Goal: Information Seeking & Learning: Learn about a topic

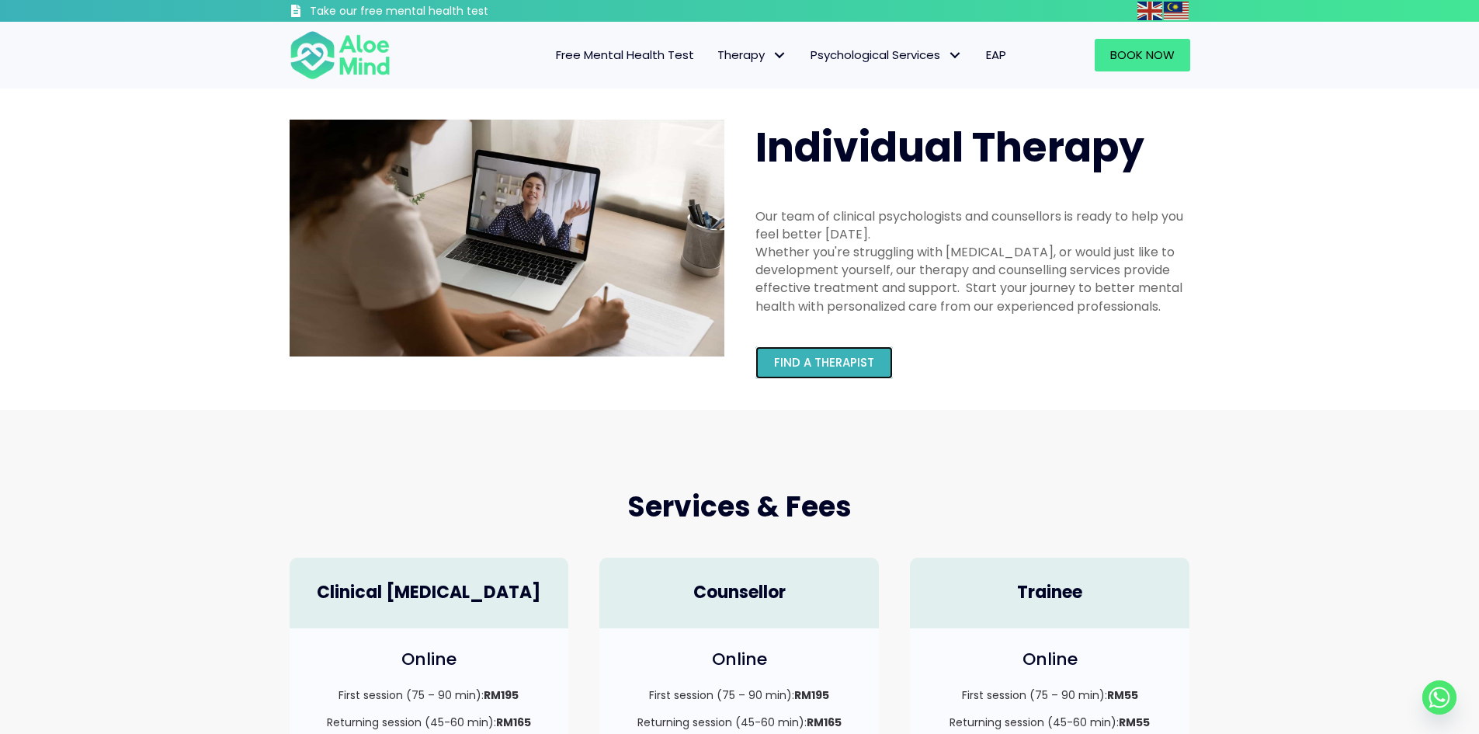
click at [814, 364] on span "Find a therapist" at bounding box center [824, 362] width 100 height 16
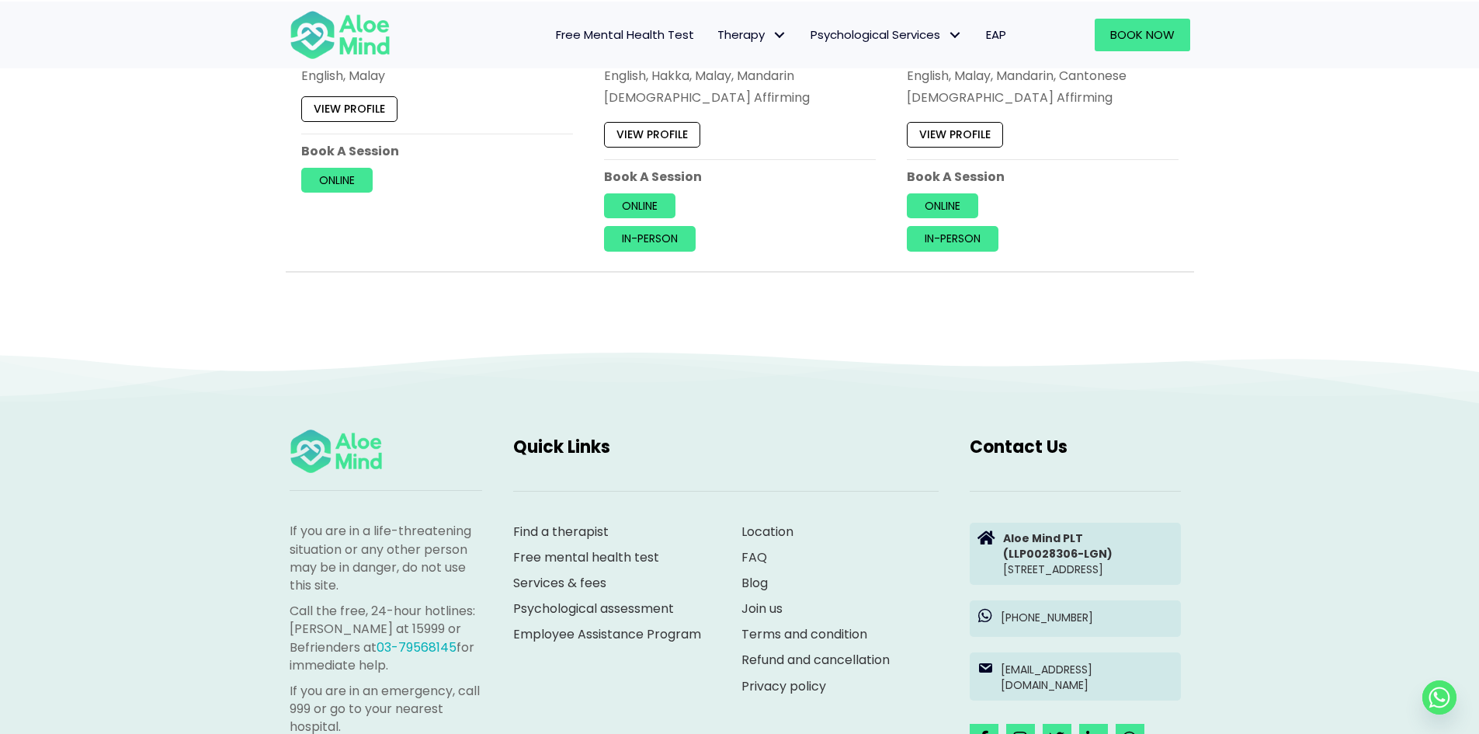
scroll to position [6987, 0]
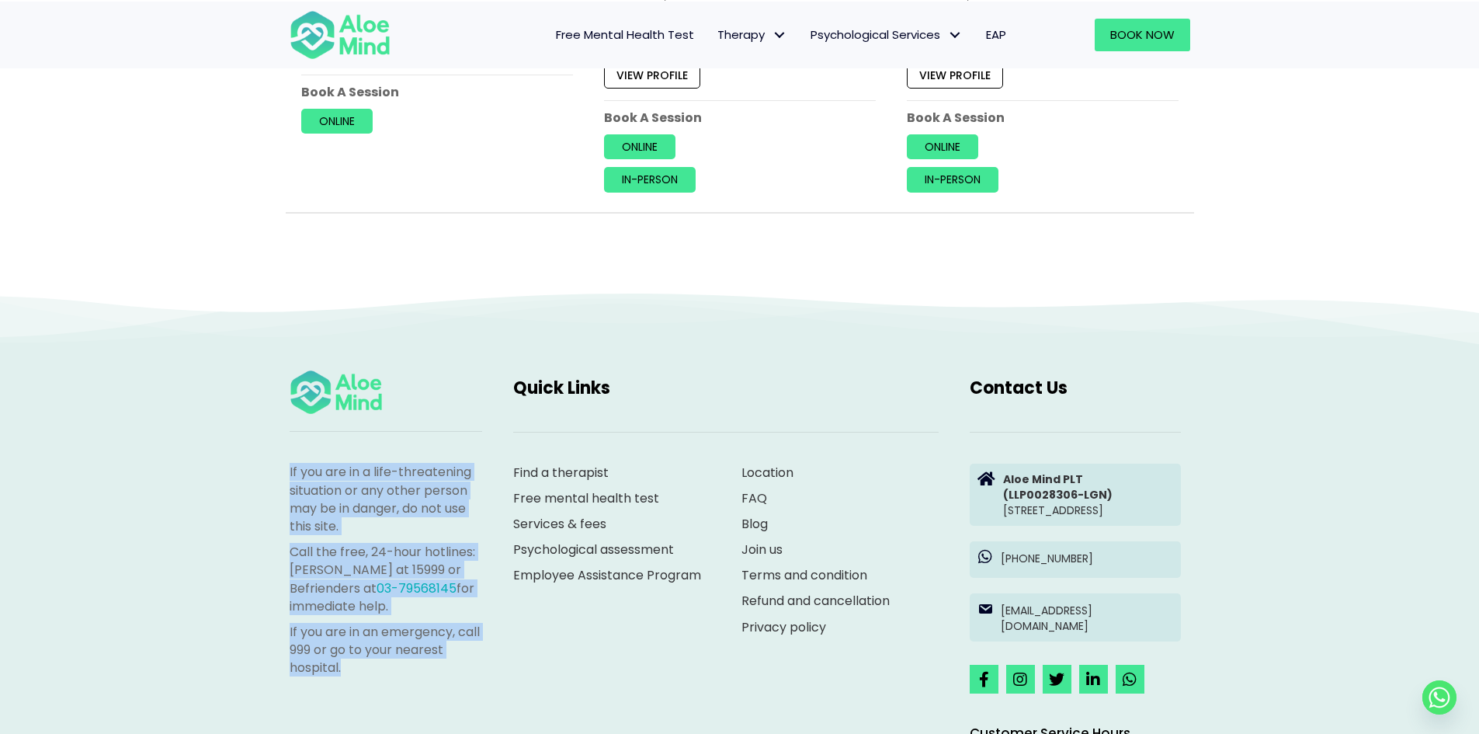
drag, startPoint x: 290, startPoint y: 467, endPoint x: 370, endPoint y: 664, distance: 212.5
click at [370, 664] on div "If you are in a life-threatening situation or any other person may be in danger…" at bounding box center [386, 569] width 193 height 213
copy div "If you are in a life-threatening situation or any other person may be in danger…"
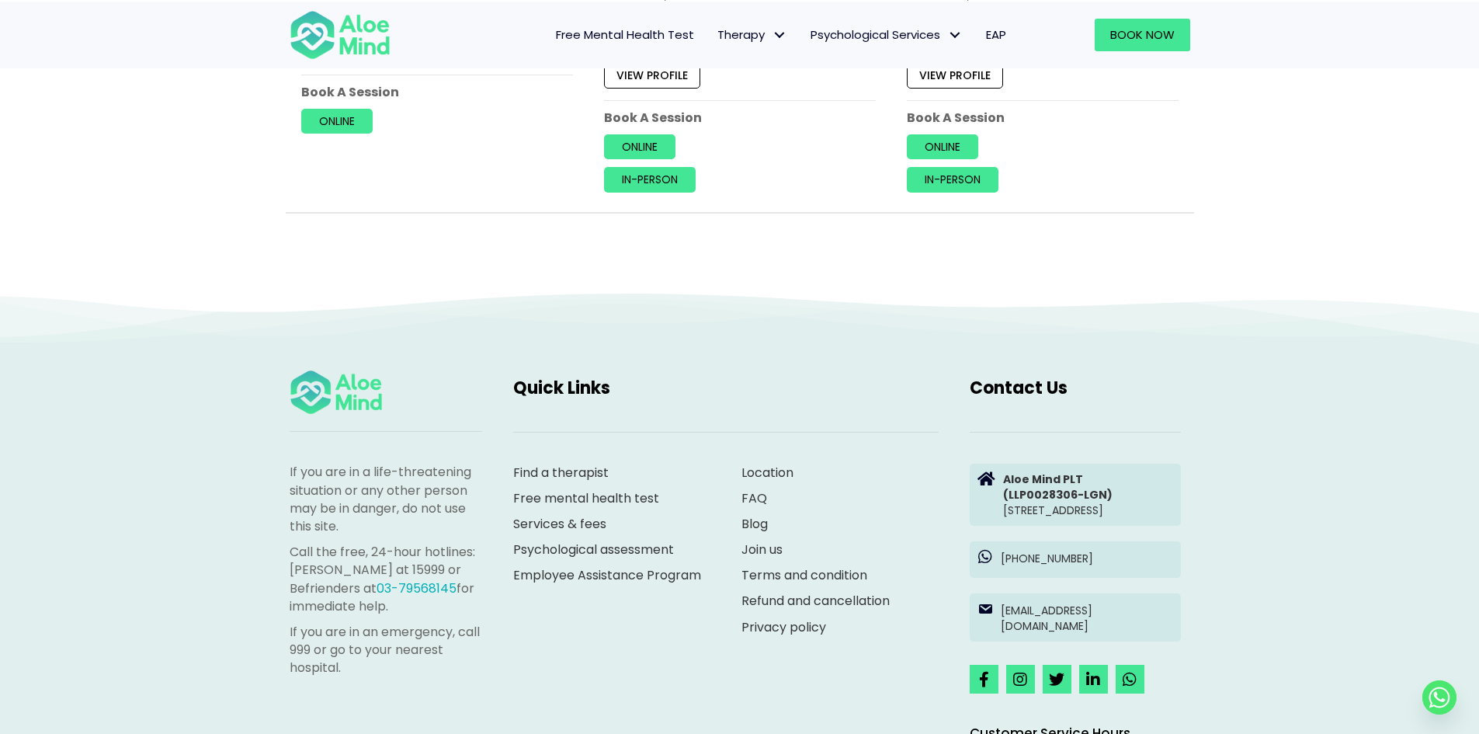
click at [555, 647] on div "Find a therapist Free mental health test Services & fees Psychological assessme…" at bounding box center [726, 553] width 456 height 211
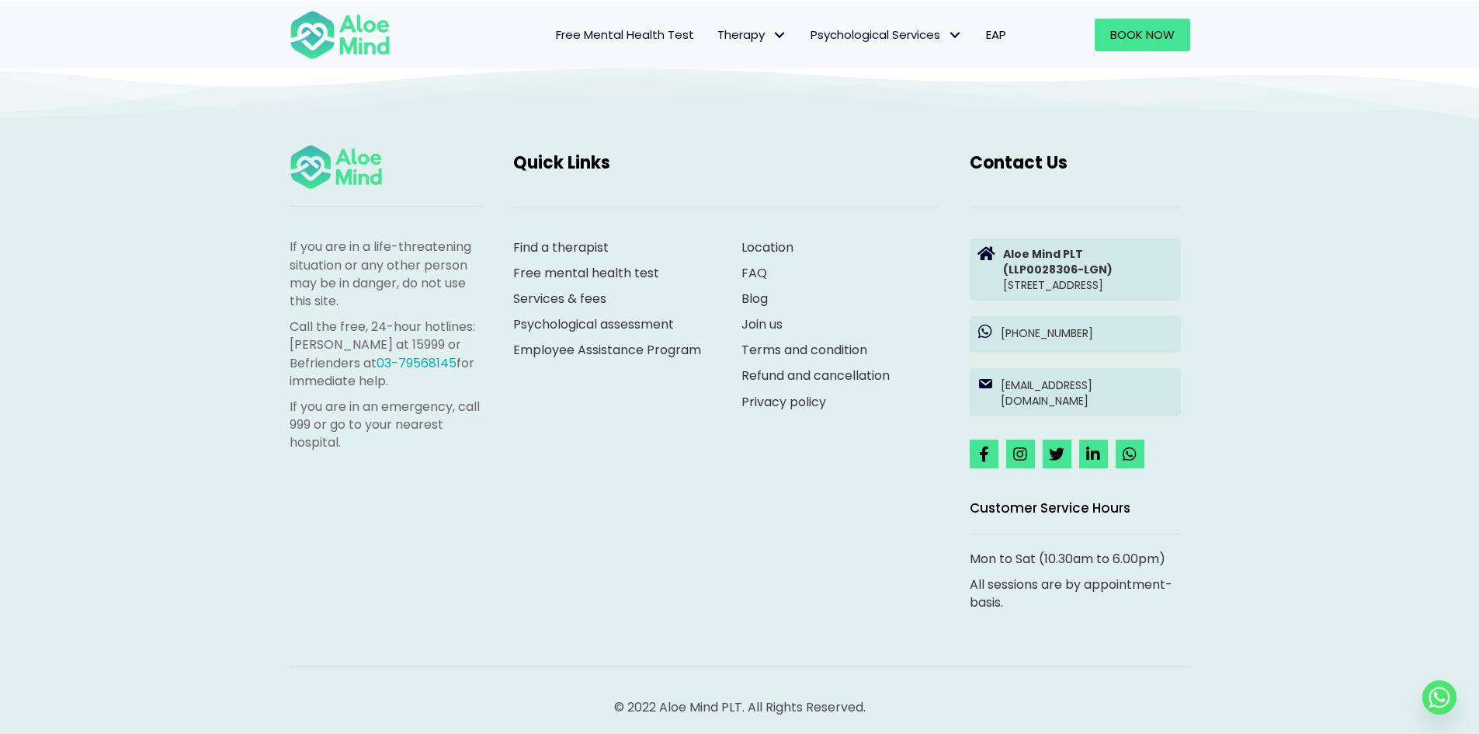
scroll to position [7220, 0]
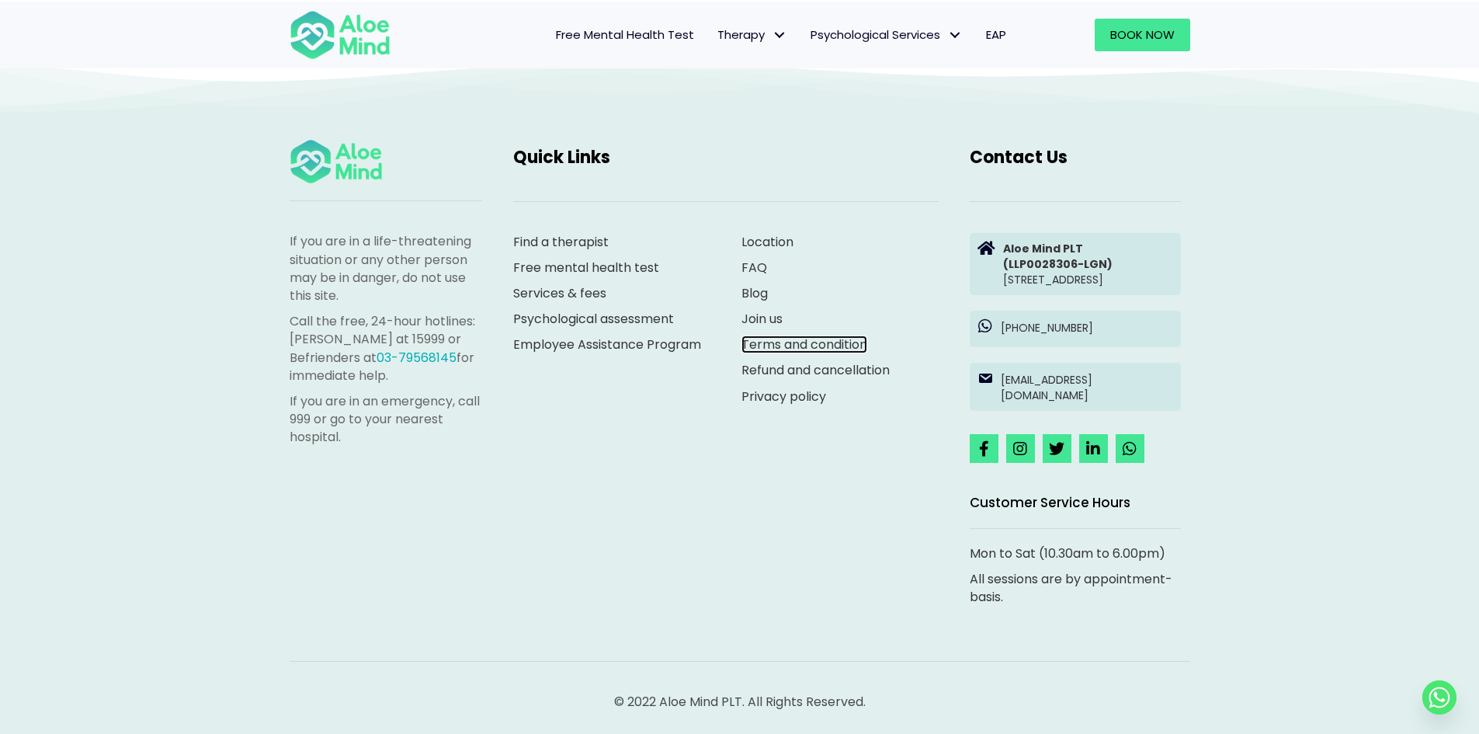
click at [761, 335] on link "Terms and condition" at bounding box center [804, 344] width 126 height 18
click at [585, 284] on link "Services & fees" at bounding box center [559, 293] width 93 height 18
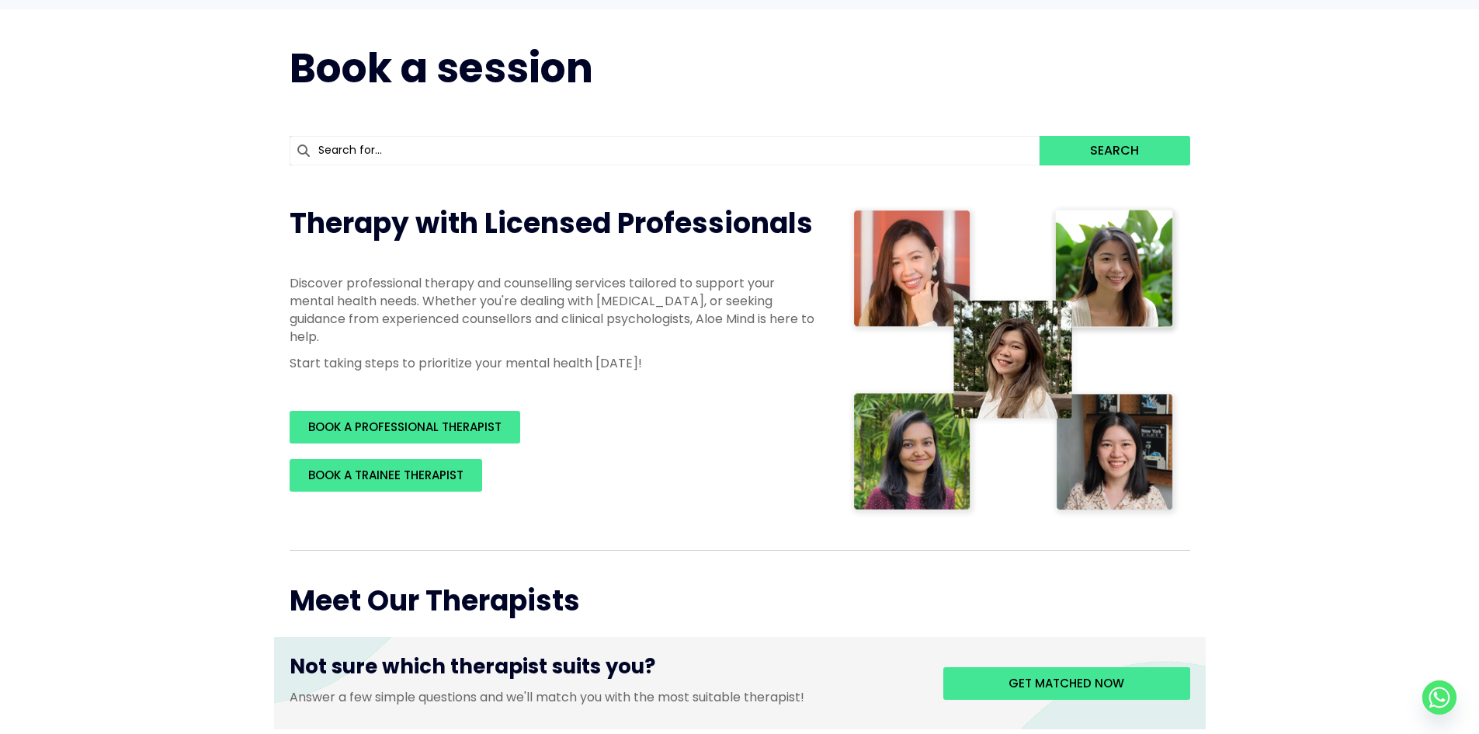
scroll to position [0, 0]
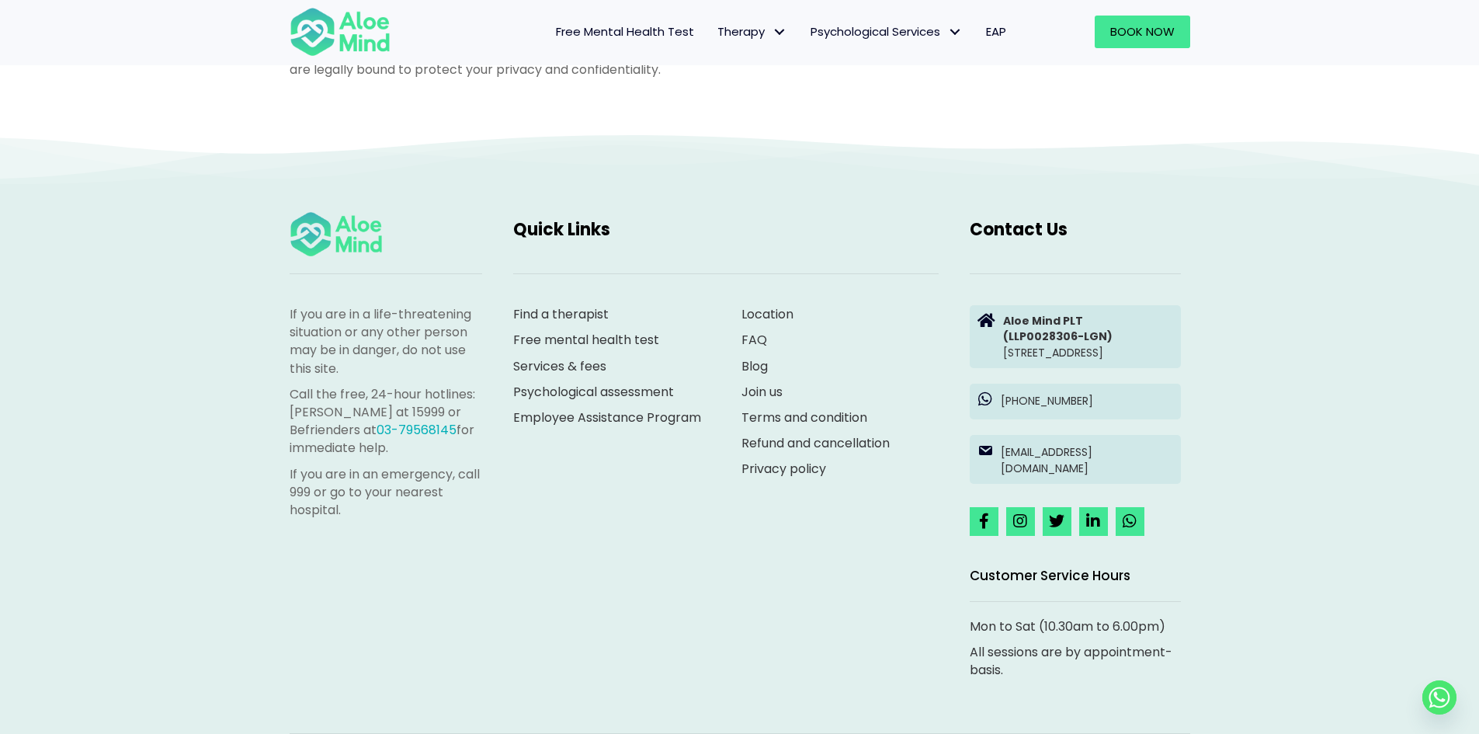
scroll to position [1164, 0]
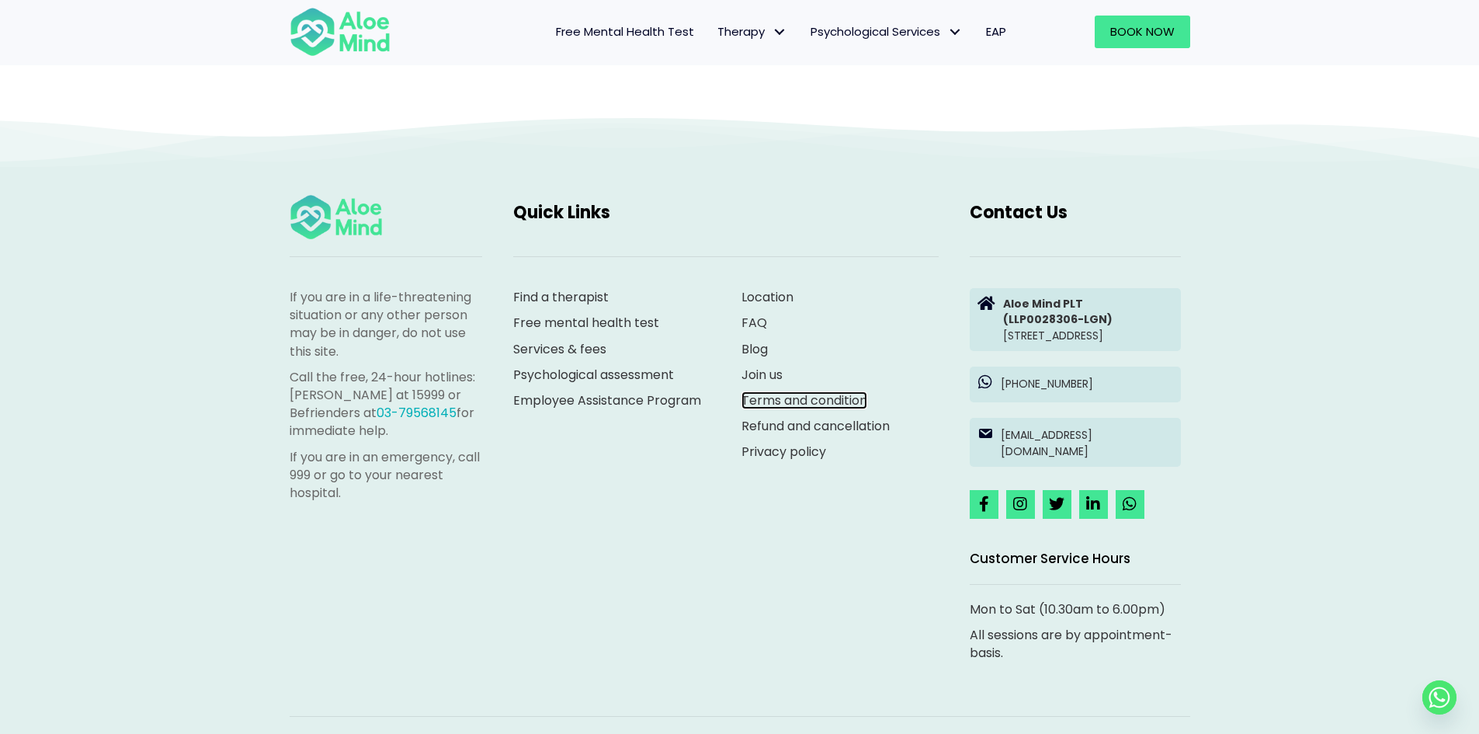
click at [752, 396] on link "Terms and condition" at bounding box center [804, 400] width 126 height 18
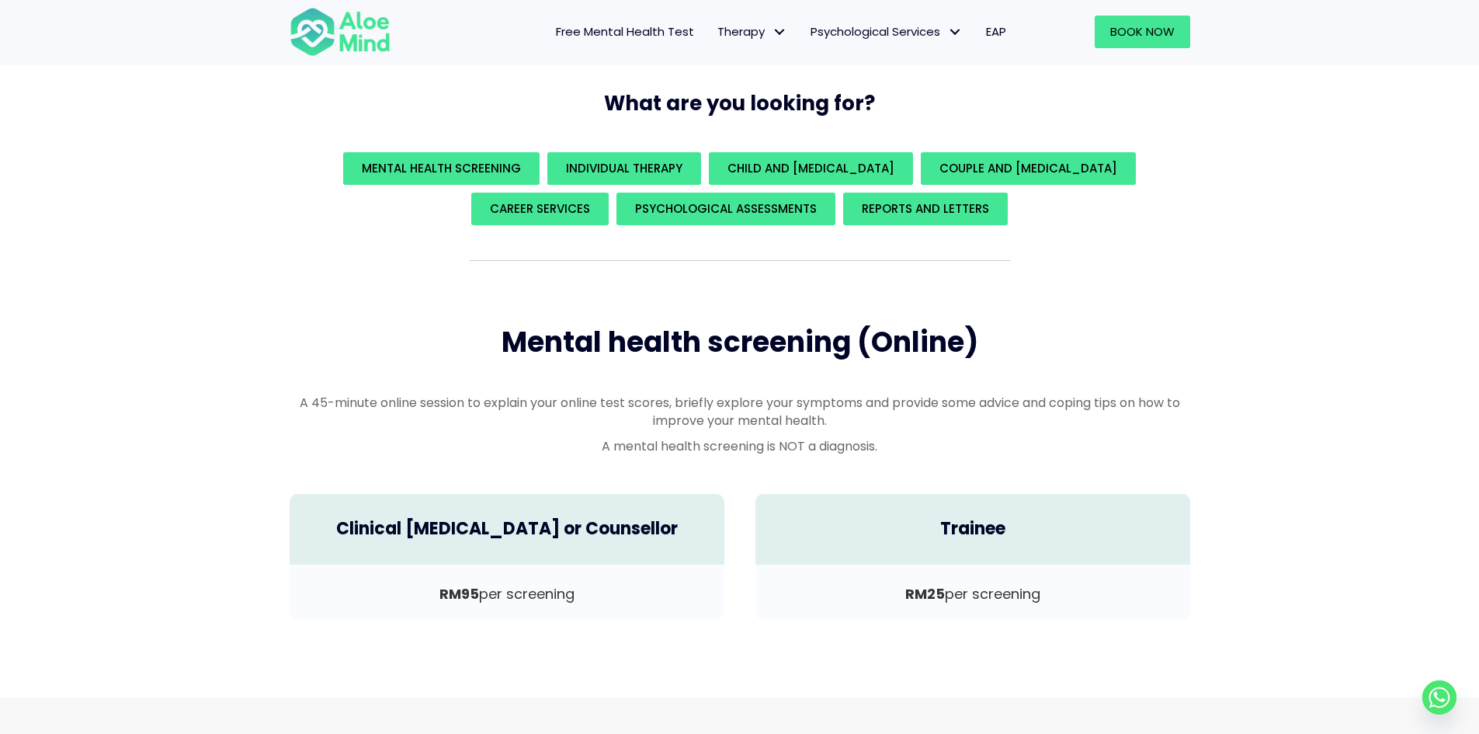
scroll to position [233, 0]
